Goal: Task Accomplishment & Management: Use online tool/utility

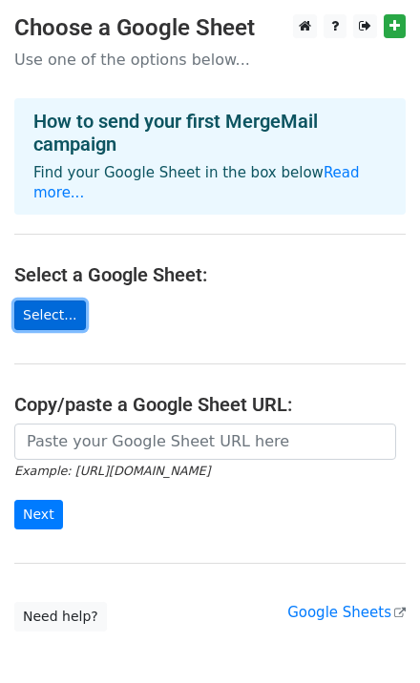
click at [64, 301] on link "Select..." at bounding box center [50, 316] width 72 height 30
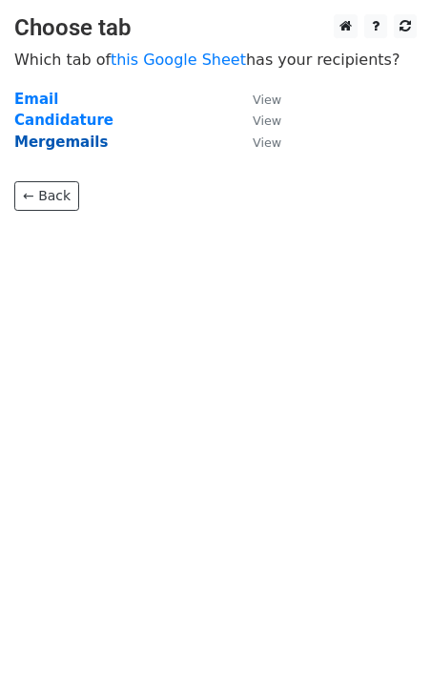
click at [68, 141] on strong "Mergemails" at bounding box center [61, 142] width 94 height 17
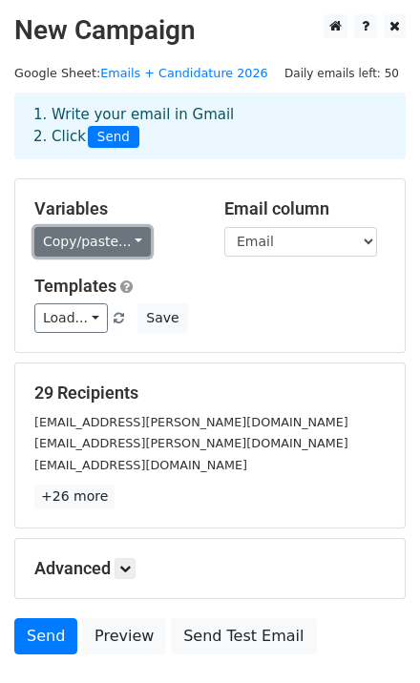
click at [119, 237] on link "Copy/paste..." at bounding box center [92, 242] width 116 height 30
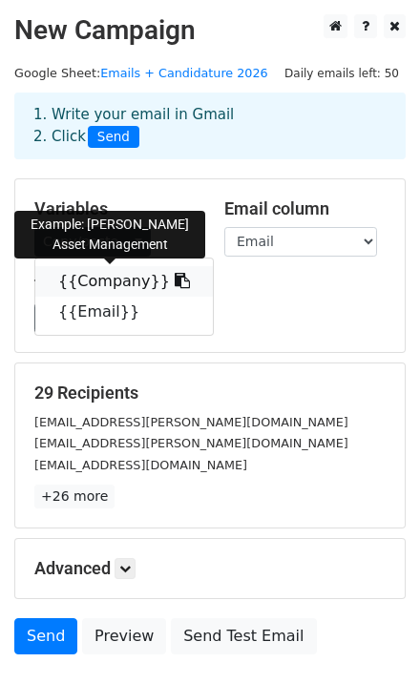
click at [89, 287] on link "{{Company}}" at bounding box center [124, 281] width 178 height 31
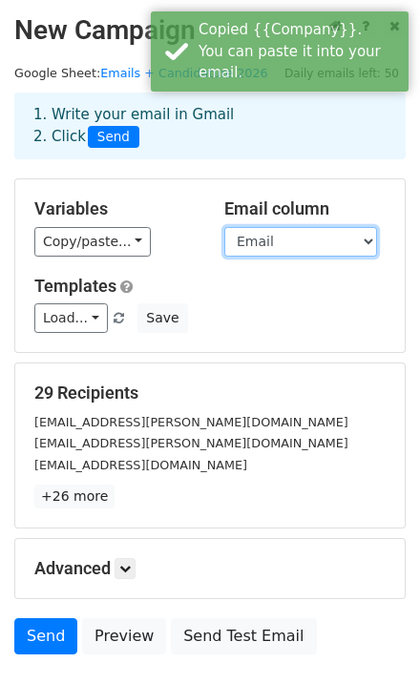
drag, startPoint x: 235, startPoint y: 234, endPoint x: 252, endPoint y: 240, distance: 18.1
click at [252, 240] on select "Company Email" at bounding box center [300, 242] width 153 height 30
click at [252, 243] on select "Company Email" at bounding box center [300, 242] width 153 height 30
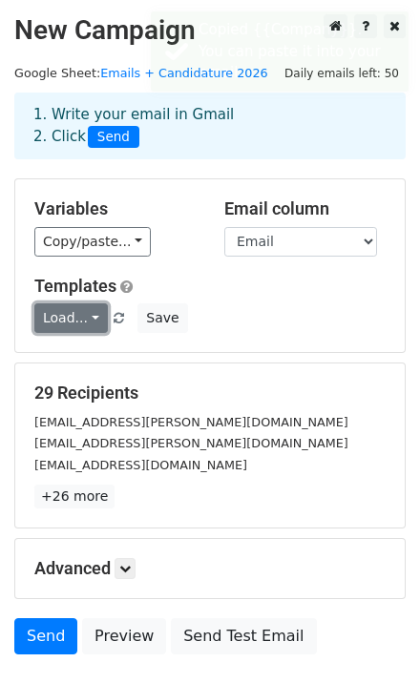
click at [82, 320] on link "Load..." at bounding box center [70, 319] width 73 height 30
click at [81, 319] on link "Load..." at bounding box center [70, 319] width 73 height 30
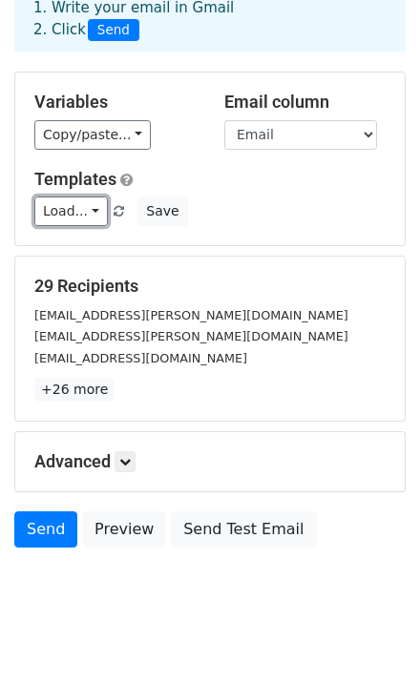
scroll to position [131, 0]
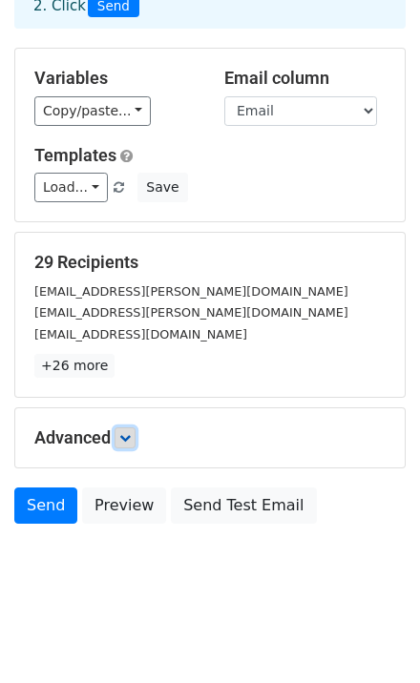
click at [126, 434] on icon at bounding box center [124, 437] width 11 height 11
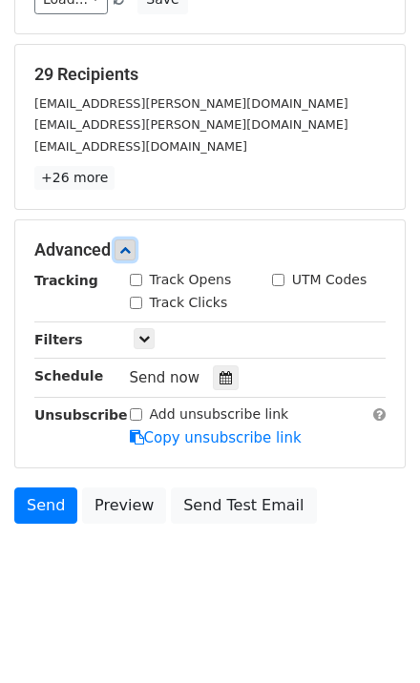
scroll to position [313, 0]
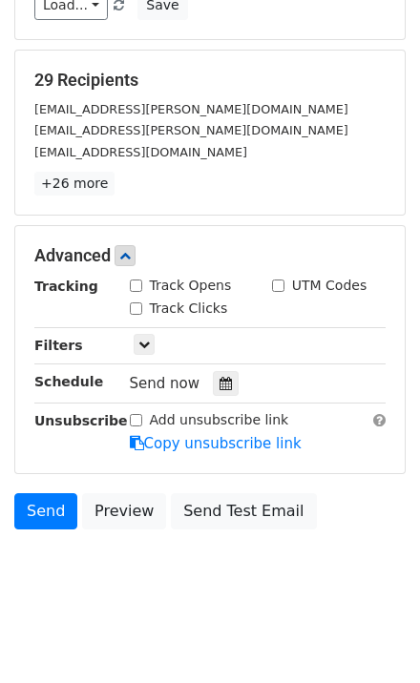
click at [192, 279] on label "Track Opens" at bounding box center [191, 286] width 82 height 20
click at [142, 280] on input "Track Opens" at bounding box center [136, 286] width 12 height 12
checkbox input "true"
click at [208, 302] on label "Track Clicks" at bounding box center [189, 309] width 78 height 20
click at [142, 303] on input "Track Clicks" at bounding box center [136, 309] width 12 height 12
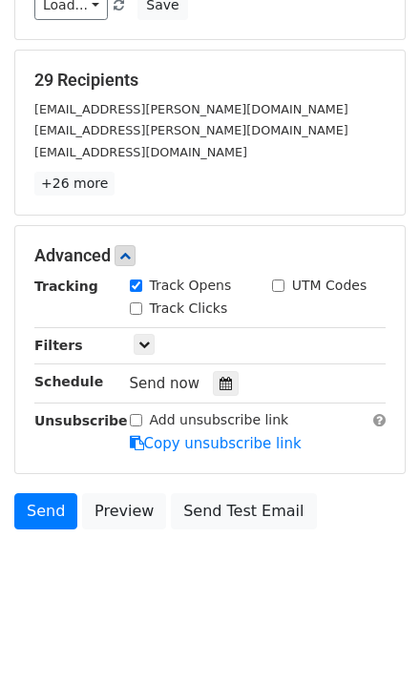
checkbox input "true"
click at [139, 347] on link at bounding box center [144, 344] width 21 height 21
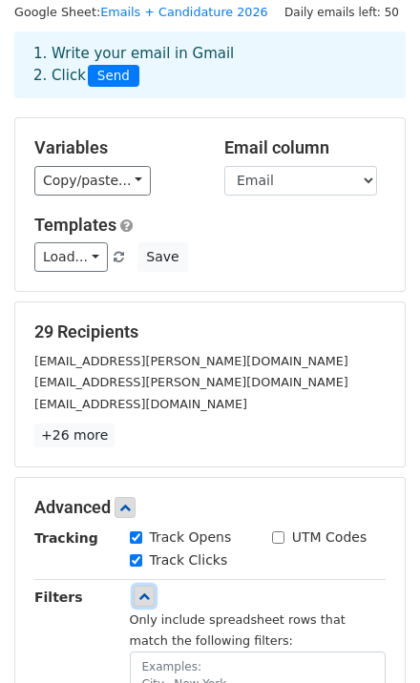
scroll to position [0, 0]
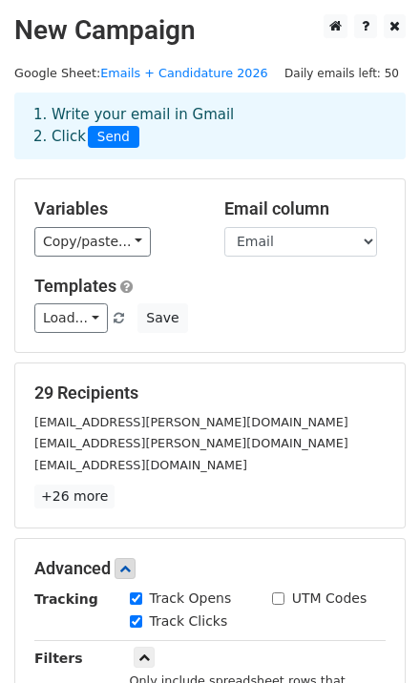
click at [121, 107] on div "1. Write your email in Gmail 2. Click Send" at bounding box center [210, 126] width 382 height 44
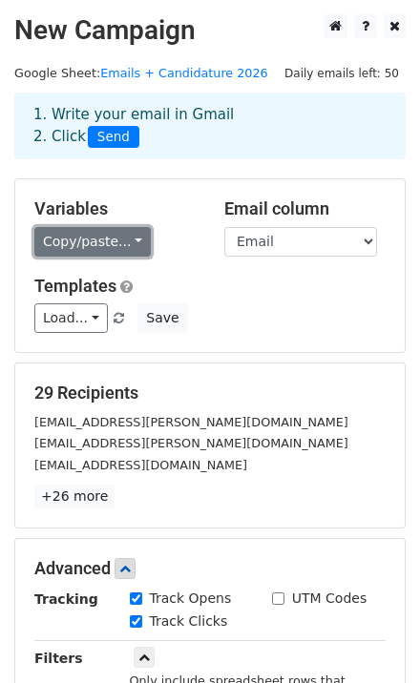
click at [111, 236] on link "Copy/paste..." at bounding box center [92, 242] width 116 height 30
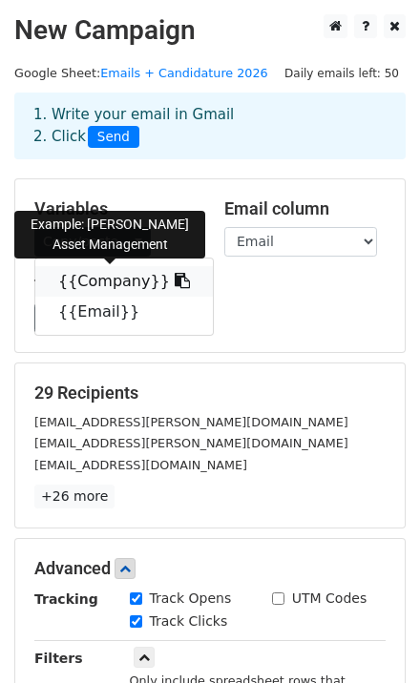
click at [115, 271] on link "{{Company}}" at bounding box center [124, 281] width 178 height 31
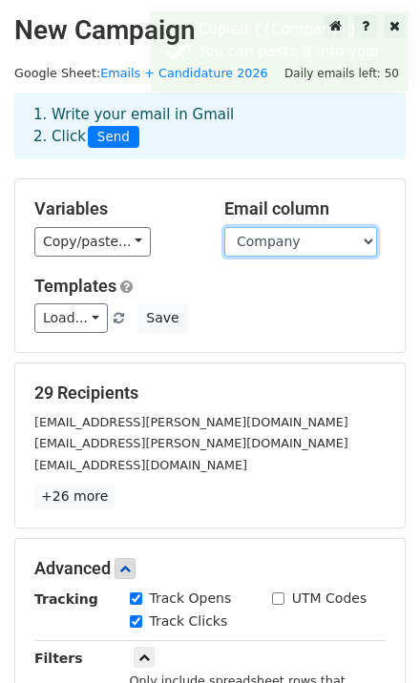
click at [224, 227] on select "Company Email" at bounding box center [300, 242] width 153 height 30
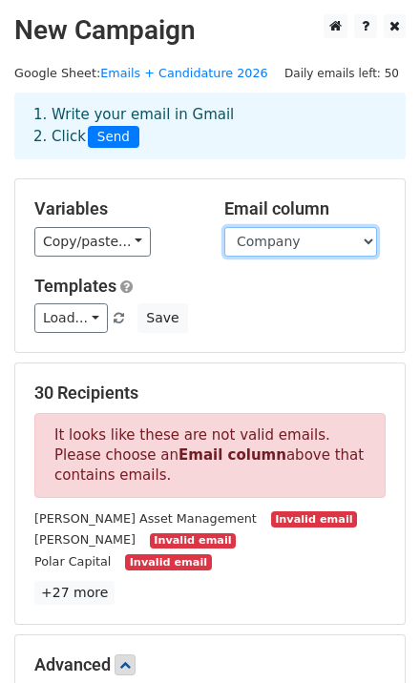
select select "Email"
click at [224, 227] on select "Company Email" at bounding box center [300, 242] width 153 height 30
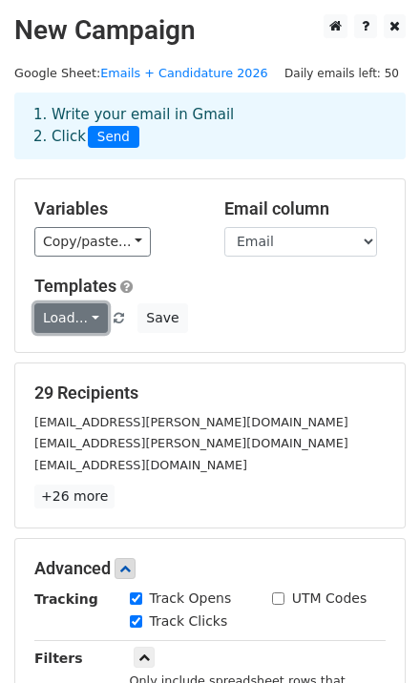
click at [90, 313] on link "Load..." at bounding box center [70, 319] width 73 height 30
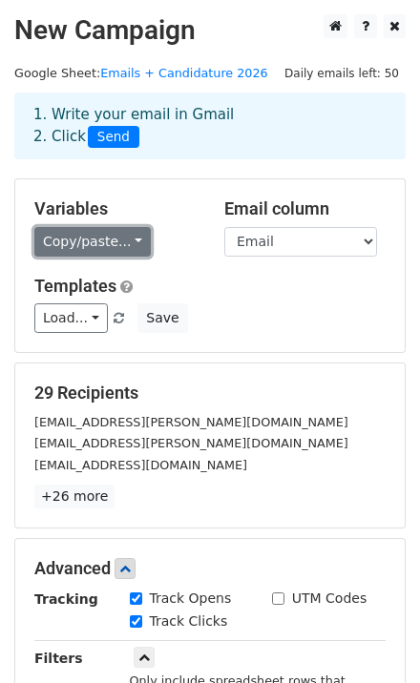
click at [81, 248] on link "Copy/paste..." at bounding box center [92, 242] width 116 height 30
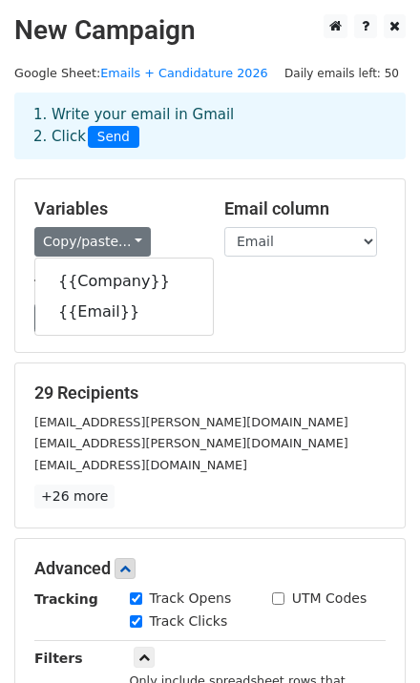
scroll to position [435, 0]
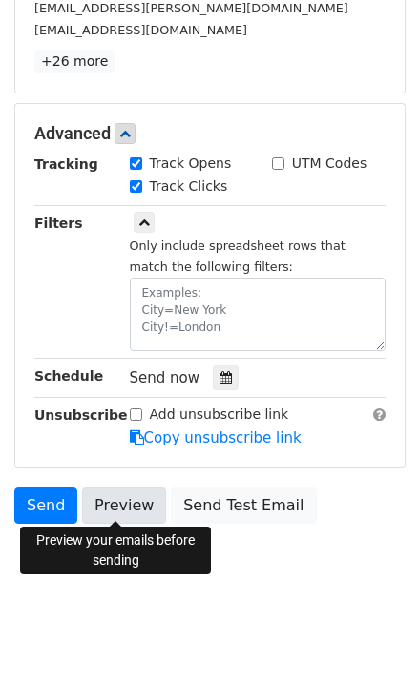
click at [115, 508] on link "Preview" at bounding box center [124, 506] width 84 height 36
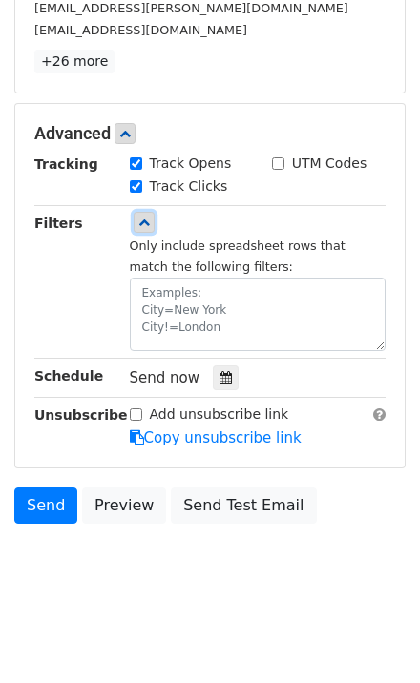
click at [141, 218] on icon at bounding box center [143, 222] width 11 height 11
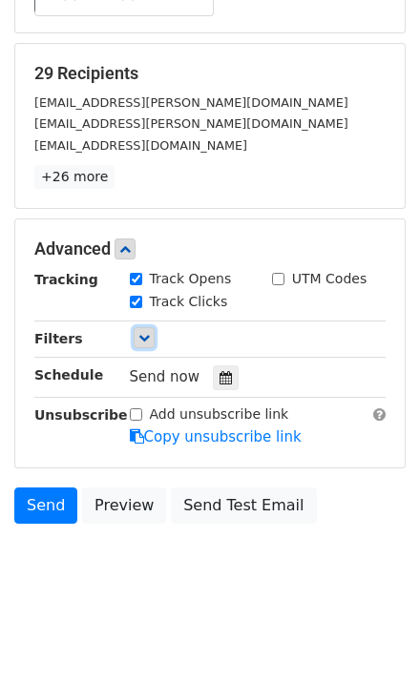
scroll to position [319, 0]
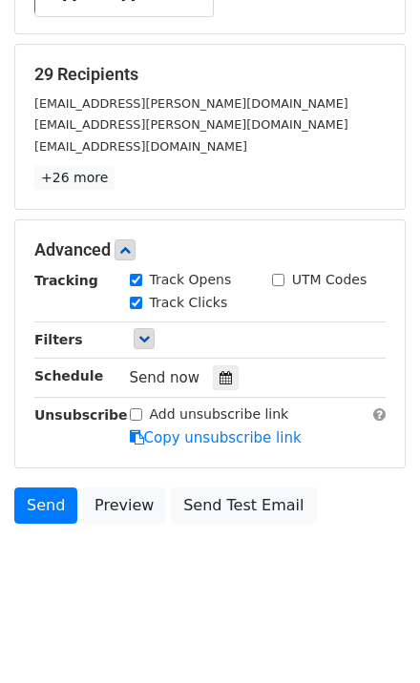
click at [294, 274] on label "UTM Codes" at bounding box center [329, 280] width 74 height 20
click at [284, 274] on input "UTM Codes" at bounding box center [278, 280] width 12 height 12
click at [294, 274] on label "UTM Codes" at bounding box center [329, 280] width 74 height 20
click at [284, 274] on input "UTM Codes" at bounding box center [278, 280] width 12 height 12
checkbox input "false"
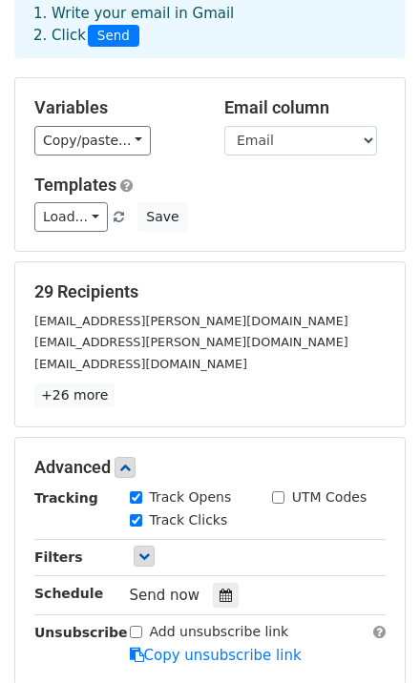
scroll to position [100, 0]
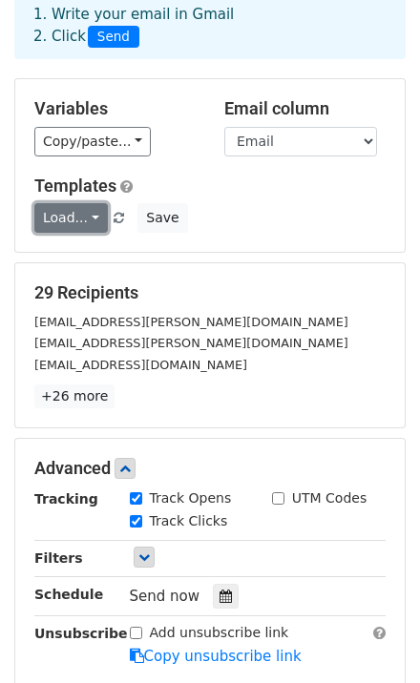
click at [80, 214] on link "Load..." at bounding box center [70, 218] width 73 height 30
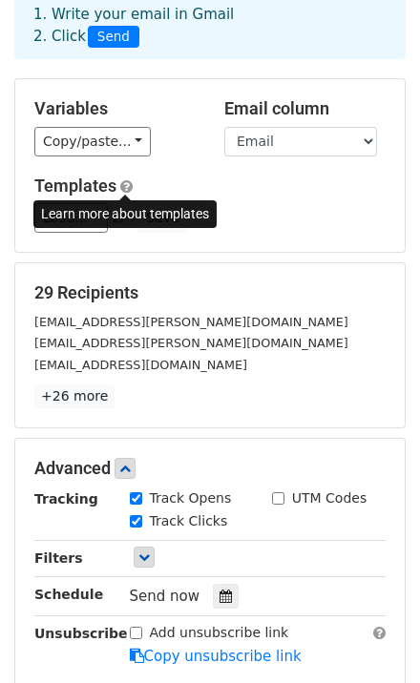
click at [127, 179] on span at bounding box center [126, 186] width 12 height 14
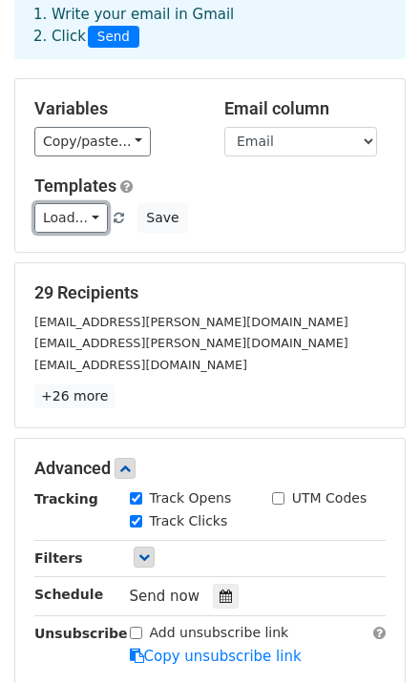
click at [79, 222] on link "Load..." at bounding box center [70, 218] width 73 height 30
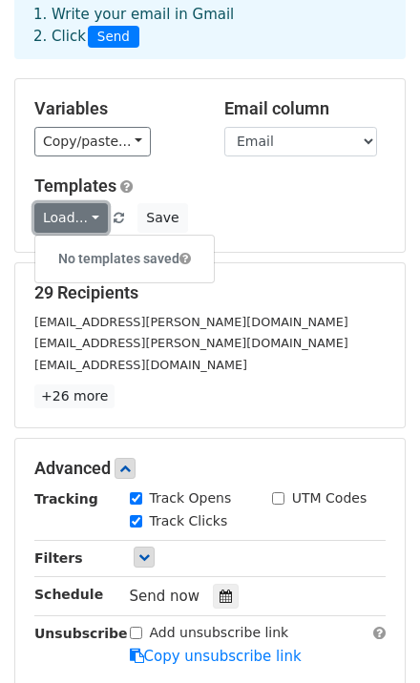
click at [79, 222] on link "Load..." at bounding box center [70, 218] width 73 height 30
